Goal: Task Accomplishment & Management: Use online tool/utility

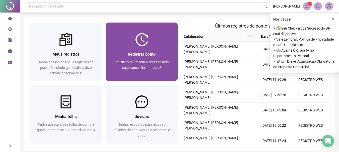
click at [134, 53] on span "Registrar ponto" at bounding box center [142, 54] width 28 height 5
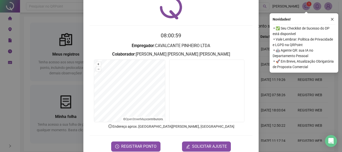
scroll to position [33, 0]
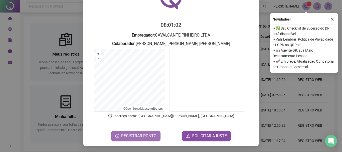
click at [142, 135] on span "REGISTRAR PONTO" at bounding box center [138, 136] width 35 height 6
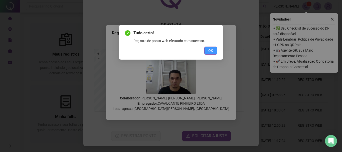
click at [213, 49] on span "OK" at bounding box center [211, 51] width 5 height 6
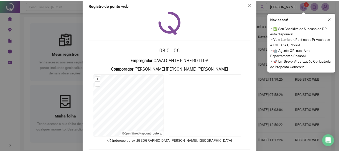
scroll to position [0, 0]
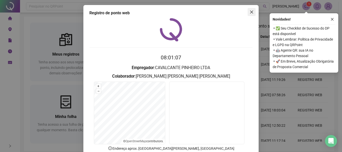
click at [250, 11] on icon "close" at bounding box center [252, 12] width 4 height 4
